Goal: Information Seeking & Learning: Learn about a topic

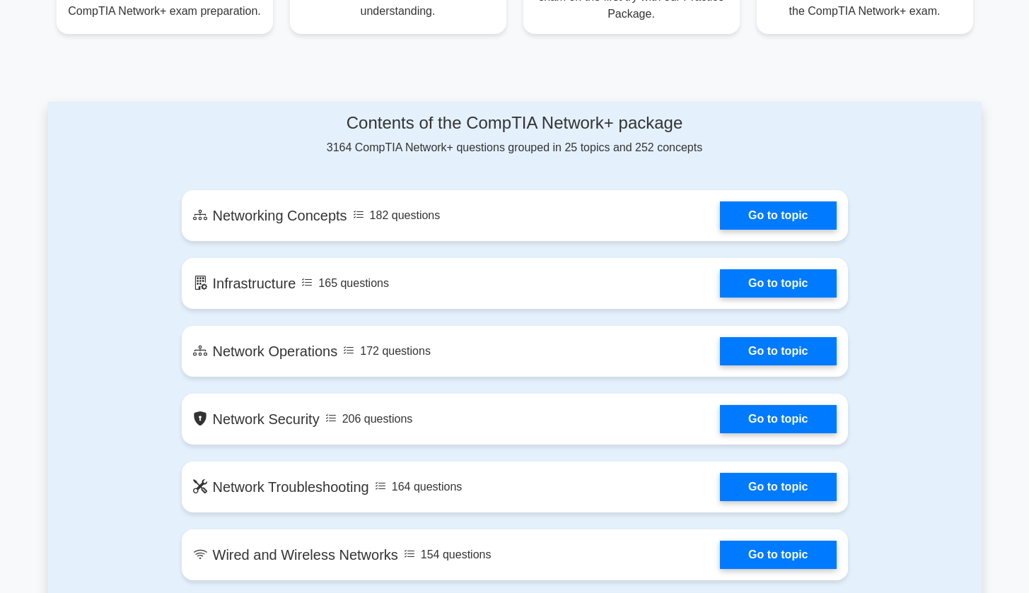
scroll to position [699, 0]
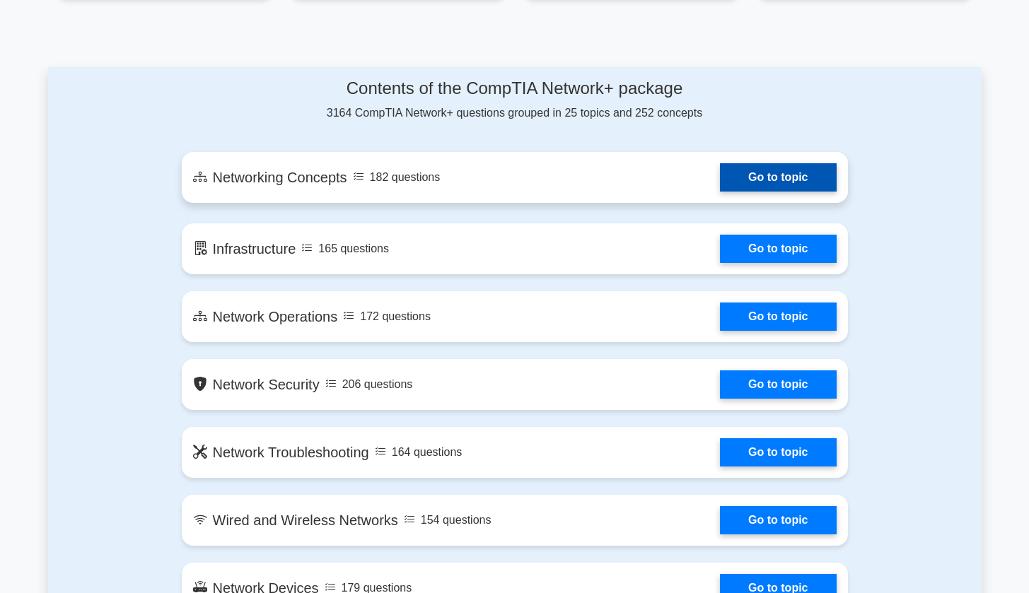
click at [810, 183] on link "Go to topic" at bounding box center [778, 177] width 116 height 28
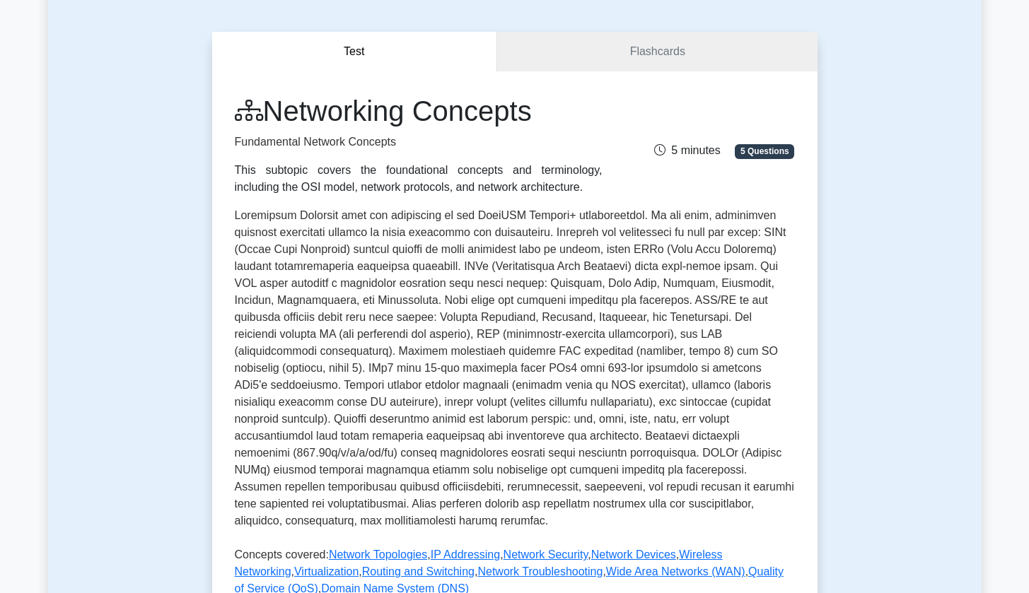
scroll to position [396, 0]
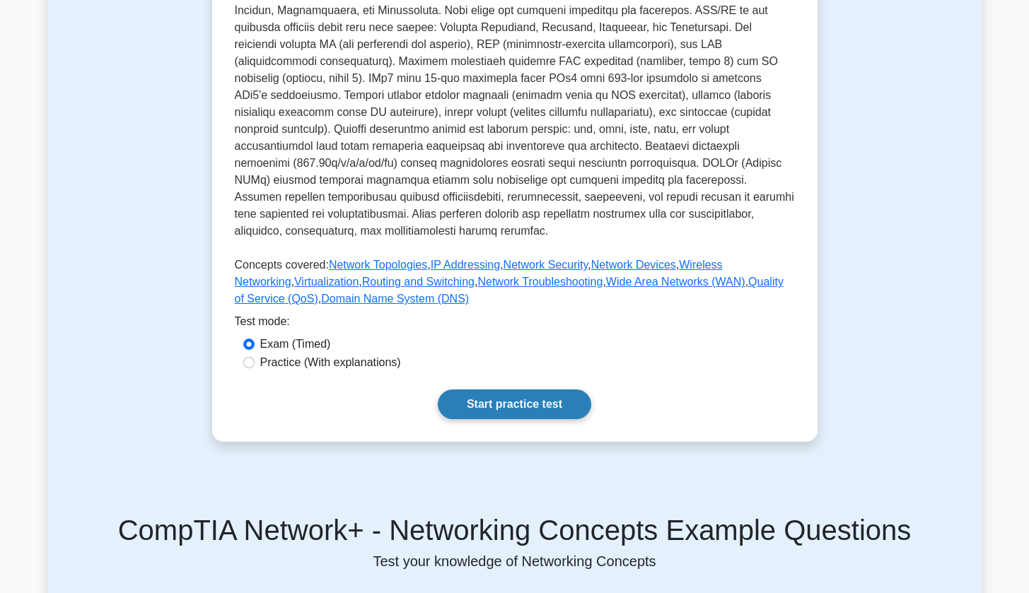
click at [560, 397] on link "Start practice test" at bounding box center [514, 405] width 153 height 30
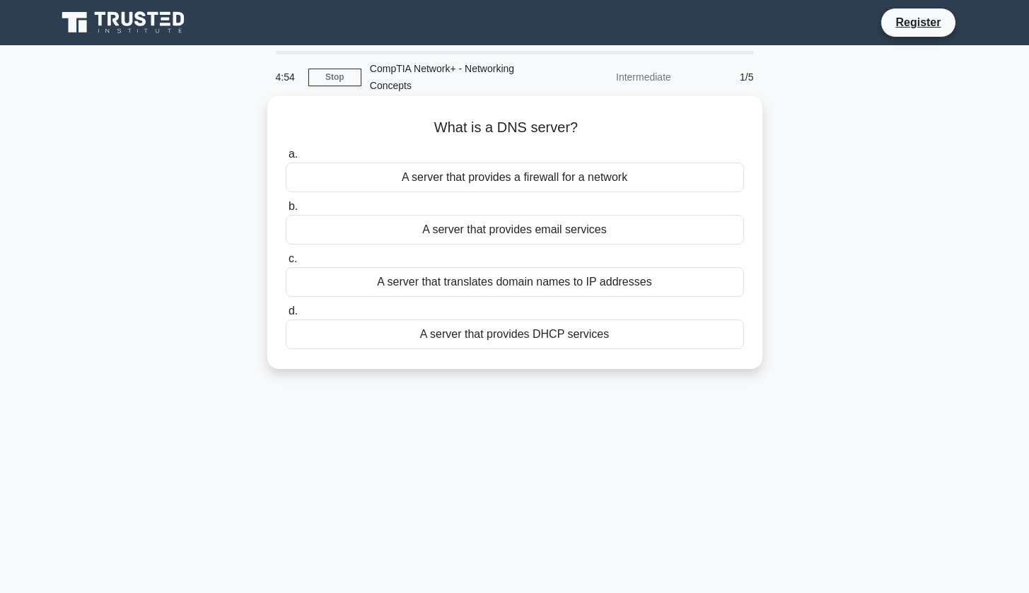
click at [556, 280] on div "A server that translates domain names to IP addresses" at bounding box center [515, 282] width 458 height 30
click at [286, 264] on input "c. A server that translates domain names to IP addresses" at bounding box center [286, 259] width 0 height 9
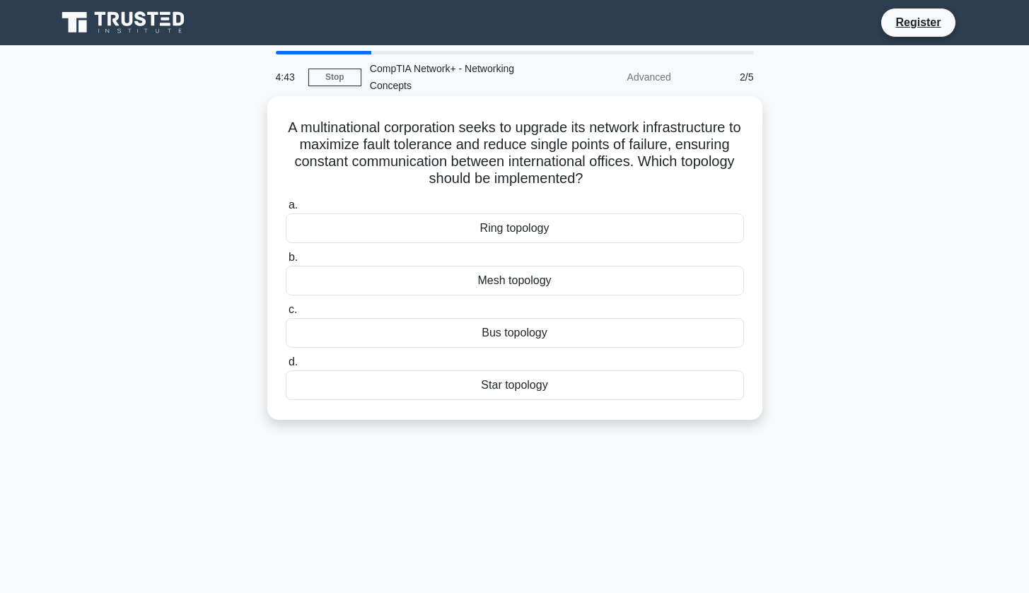
click at [563, 278] on div "Mesh topology" at bounding box center [515, 281] width 458 height 30
click at [286, 262] on input "b. Mesh topology" at bounding box center [286, 257] width 0 height 9
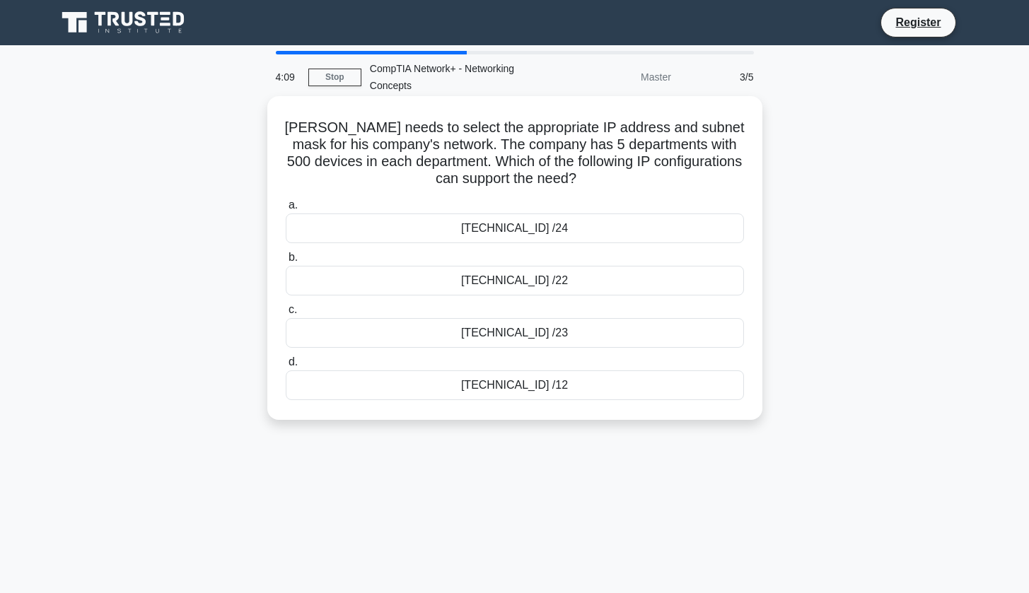
click at [546, 336] on div "10.0.0.0 /23" at bounding box center [515, 333] width 458 height 30
click at [286, 315] on input "c. 10.0.0.0 /23" at bounding box center [286, 309] width 0 height 9
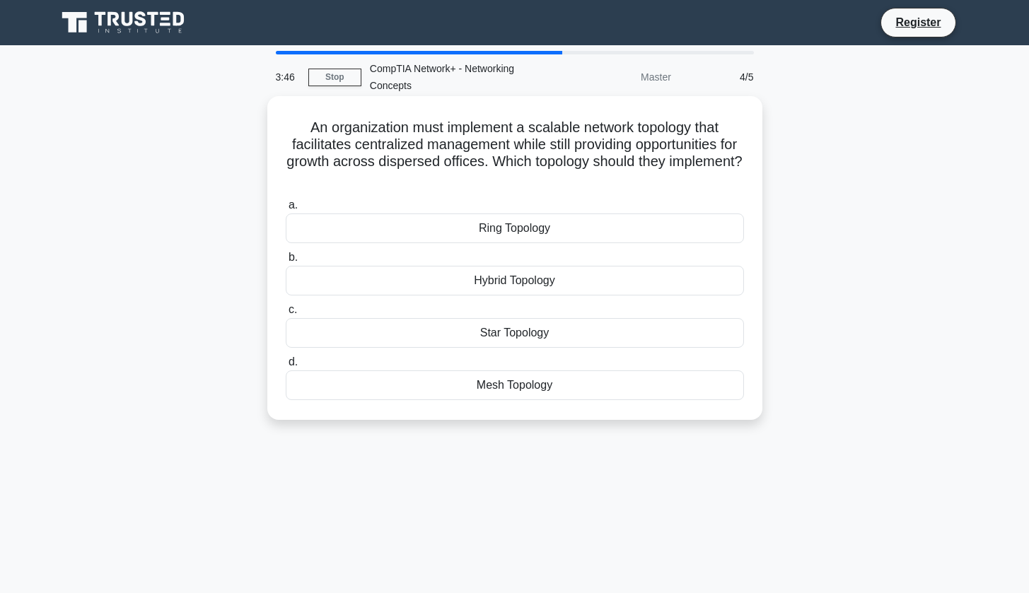
click at [541, 337] on div "Star Topology" at bounding box center [515, 333] width 458 height 30
click at [286, 315] on input "c. Star Topology" at bounding box center [286, 309] width 0 height 9
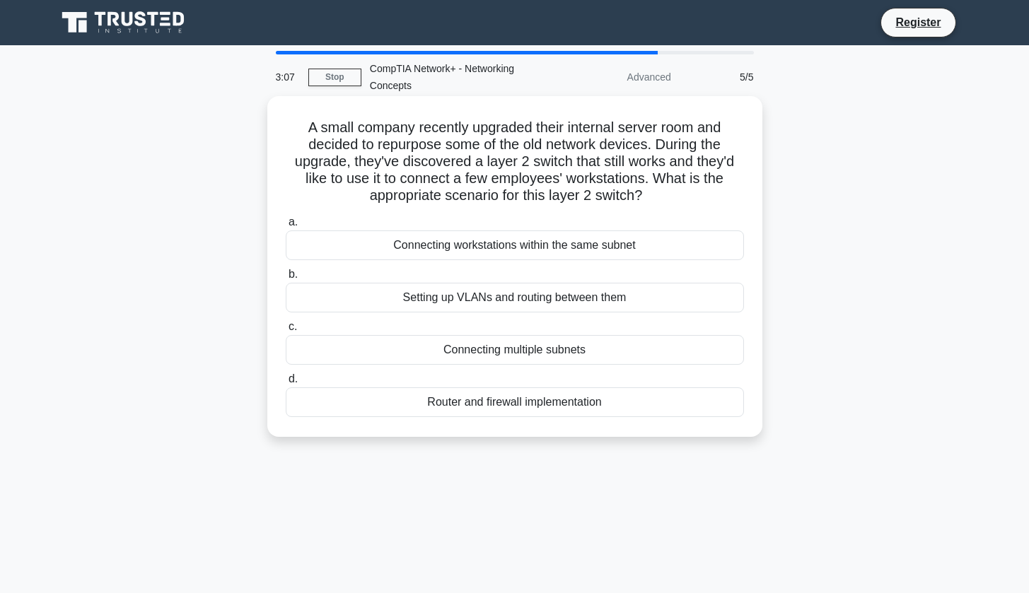
click at [658, 240] on div "Connecting workstations within the same subnet" at bounding box center [515, 245] width 458 height 30
click at [286, 227] on input "a. Connecting workstations within the same subnet" at bounding box center [286, 222] width 0 height 9
